Goal: Task Accomplishment & Management: Use online tool/utility

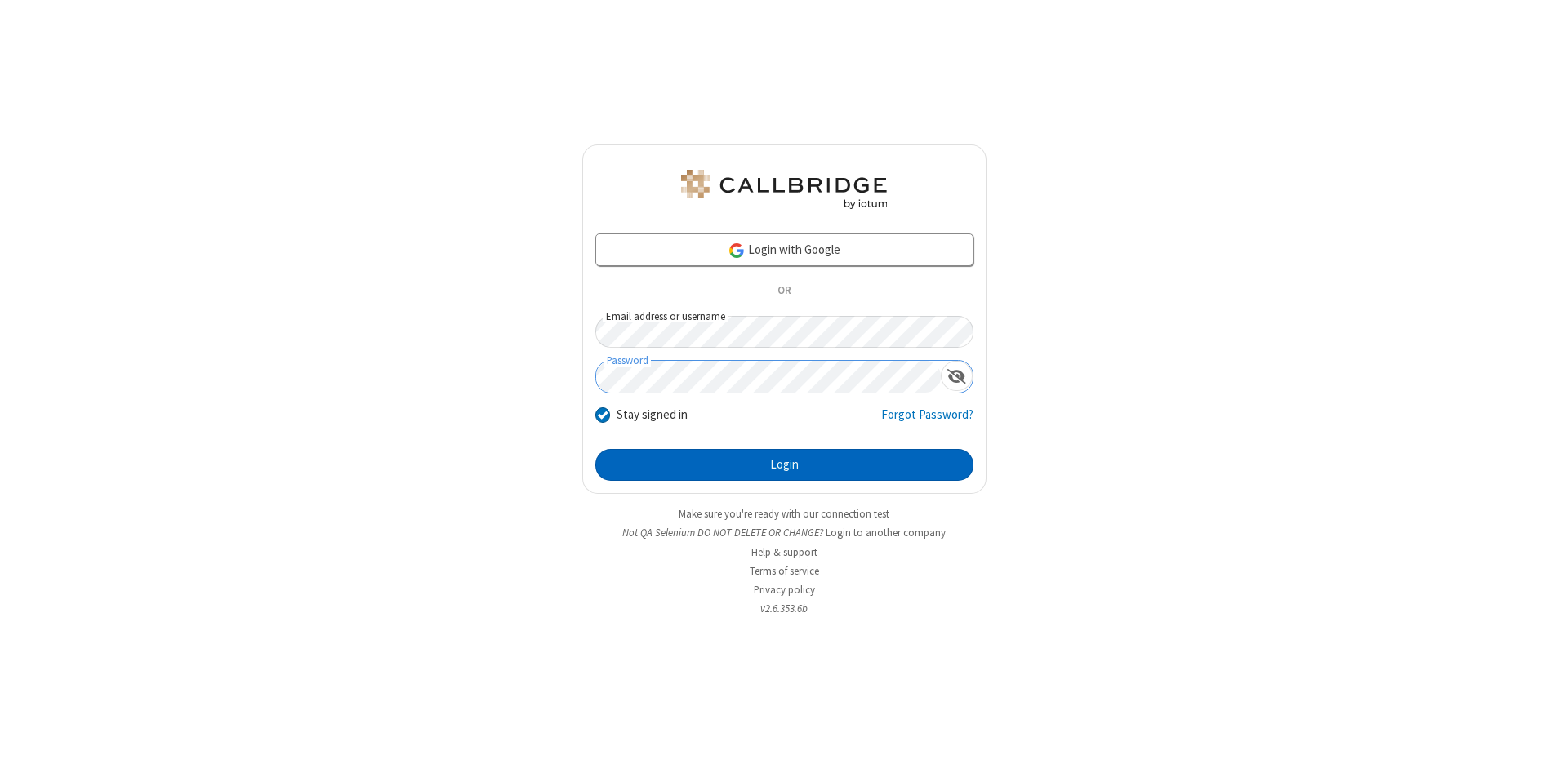
click at [784, 466] on button "Login" at bounding box center [784, 465] width 378 height 33
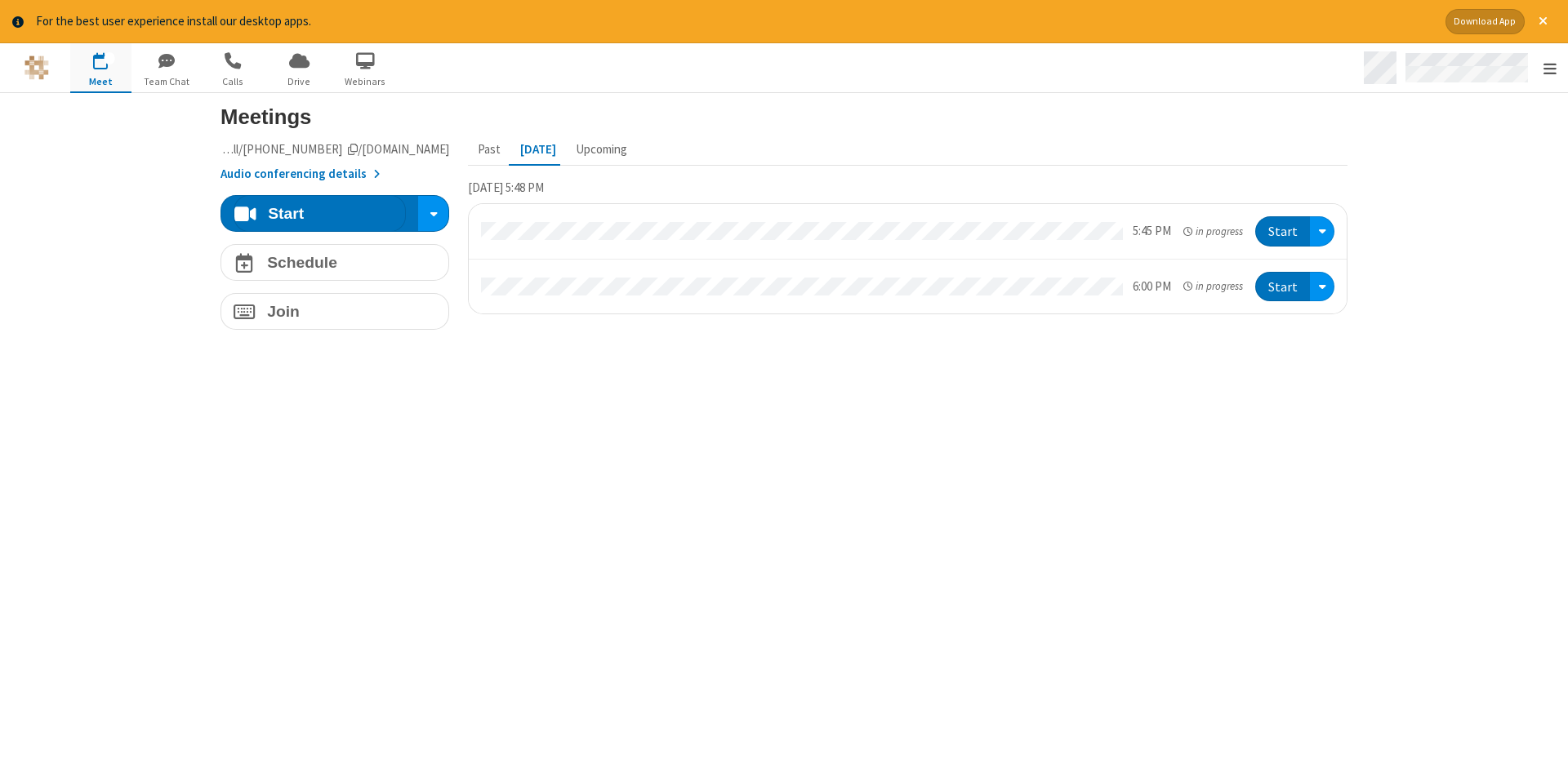
click at [1549, 69] on span "Open menu" at bounding box center [1549, 68] width 13 height 16
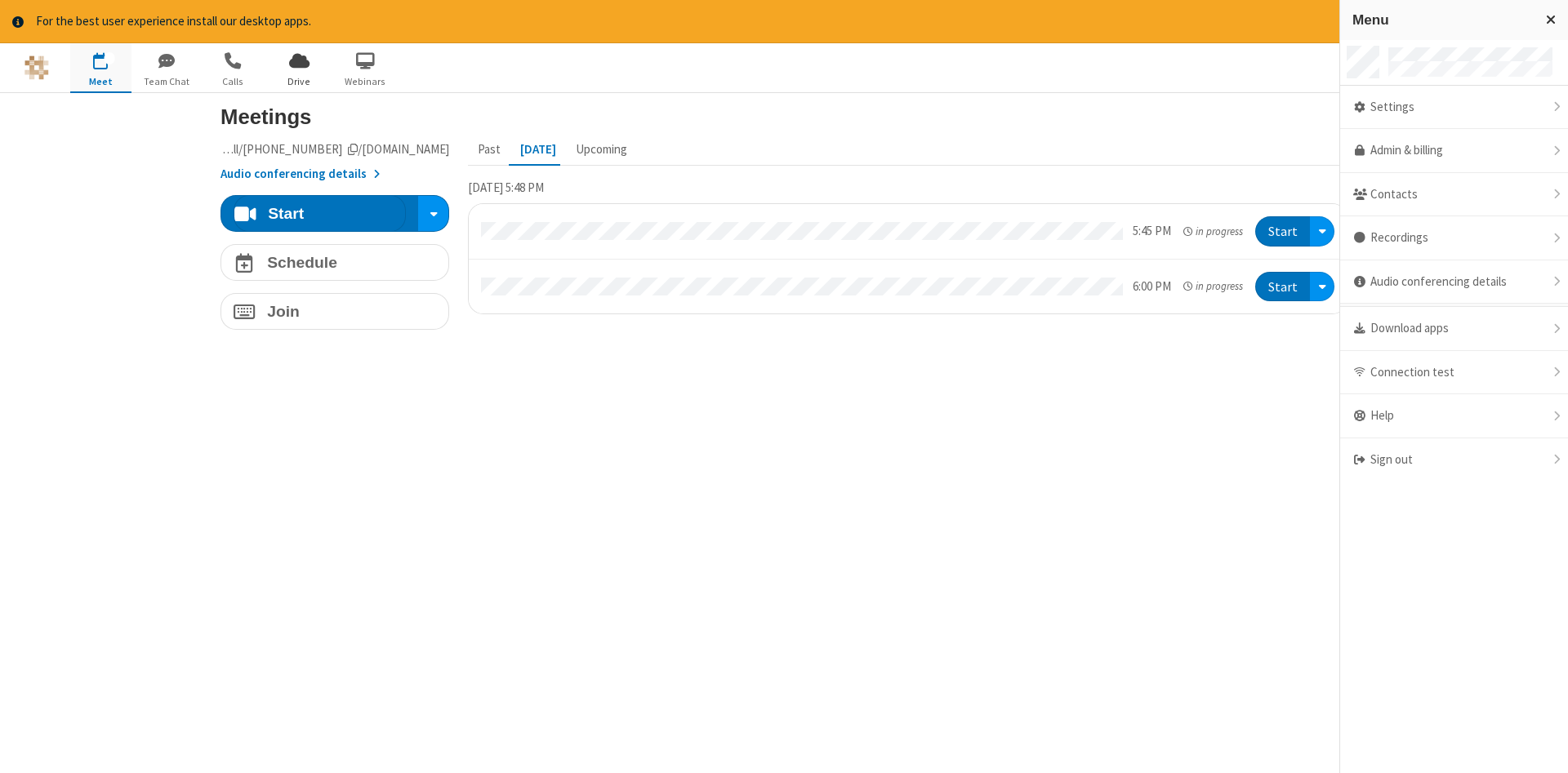
click at [299, 81] on span "Drive" at bounding box center [299, 81] width 61 height 15
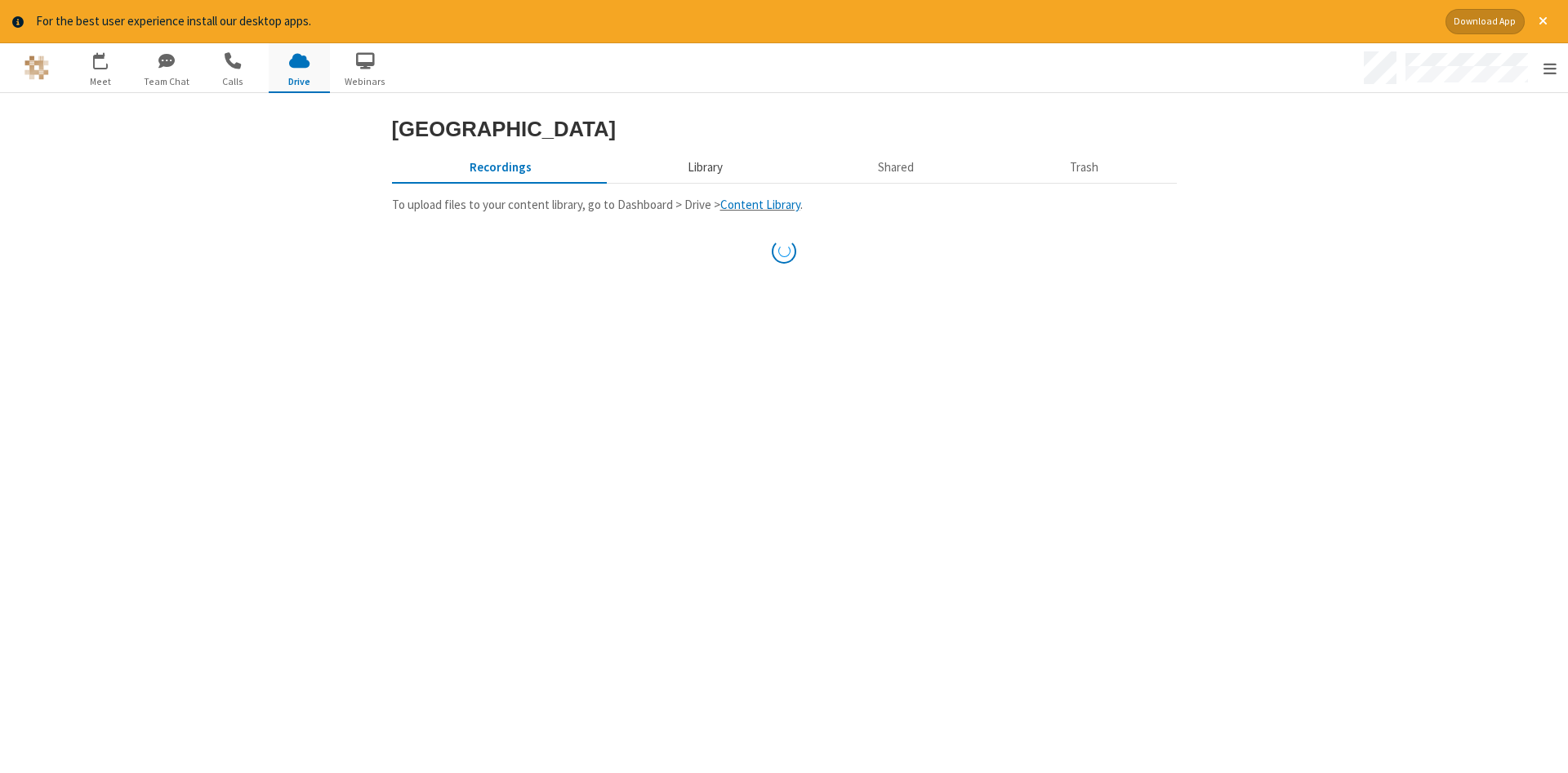
click at [702, 184] on button "Library" at bounding box center [705, 168] width 191 height 31
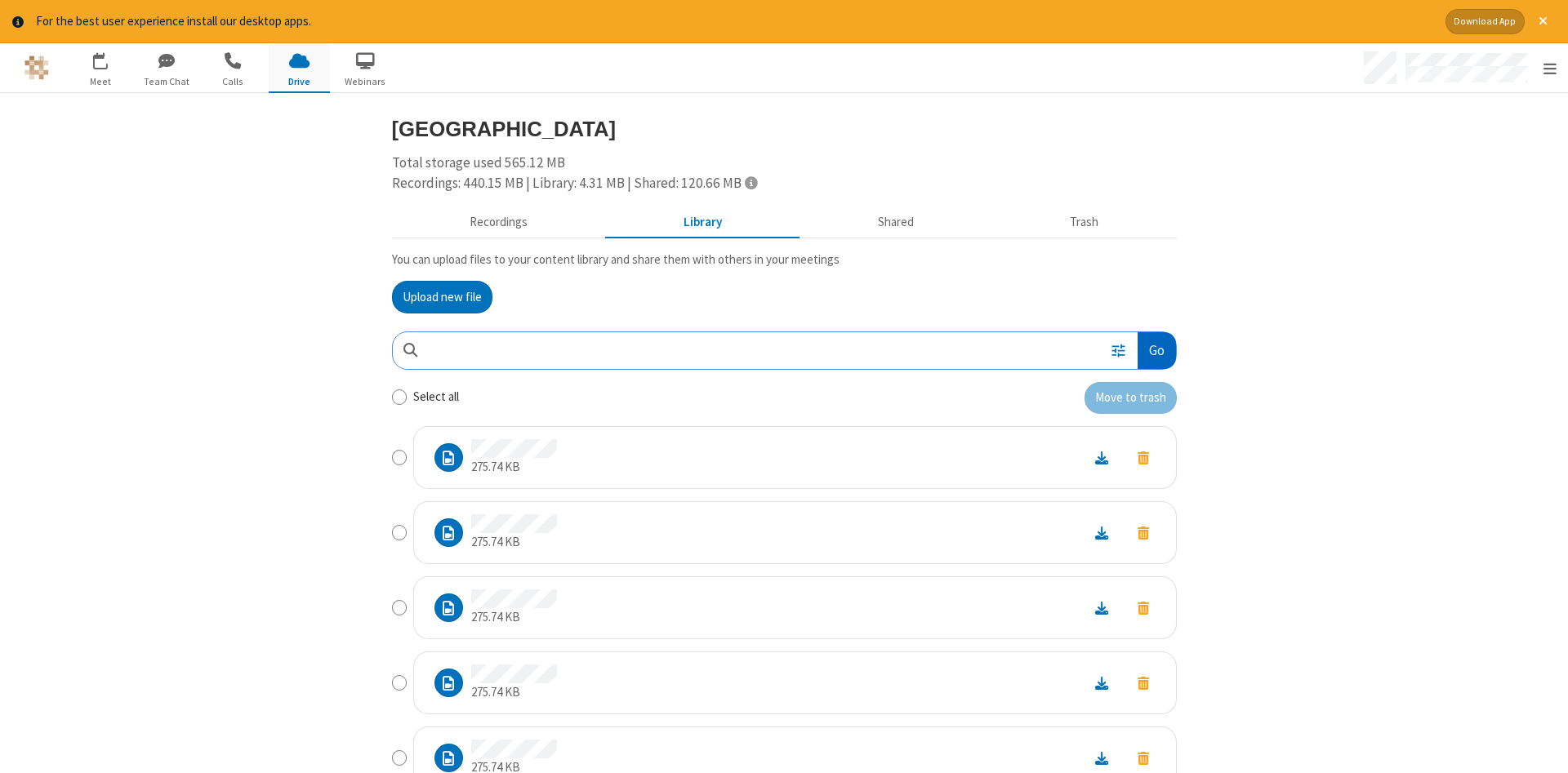
click at [1155, 351] on button "Go" at bounding box center [1156, 351] width 38 height 37
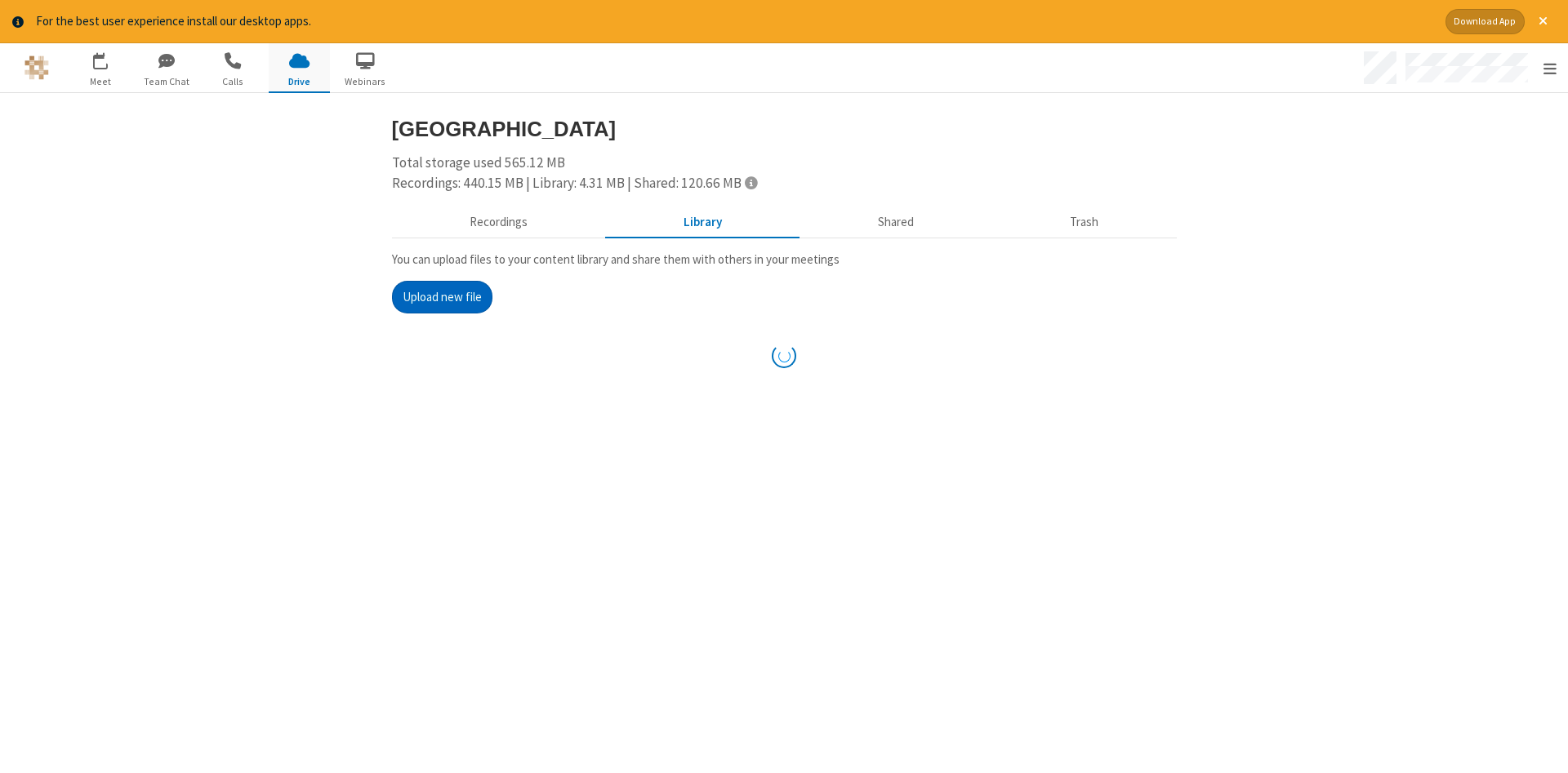
click at [442, 297] on button "Upload new file" at bounding box center [443, 297] width 101 height 33
